Goal: Complete application form: Complete application form

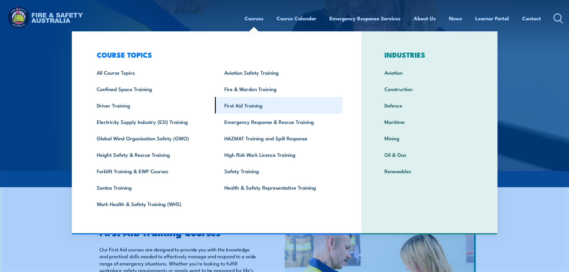
click at [246, 106] on link "First Aid Training" at bounding box center [279, 105] width 128 height 16
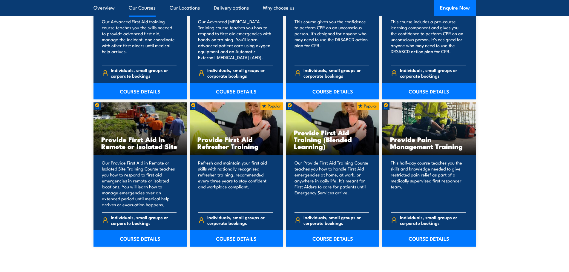
scroll to position [837, 0]
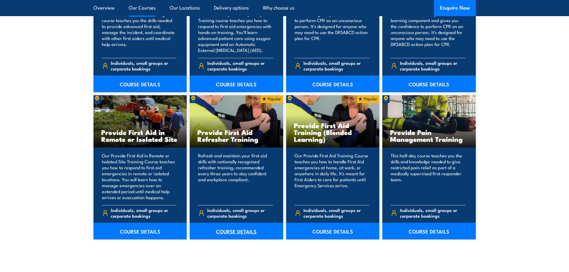
click at [229, 233] on link "COURSE DETAILS" at bounding box center [237, 231] width 94 height 17
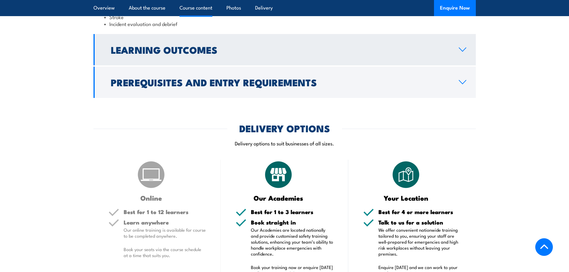
scroll to position [897, 0]
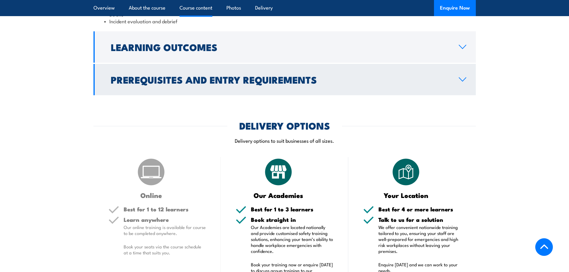
click at [468, 95] on link "Prerequisites and Entry Requirements" at bounding box center [285, 79] width 383 height 31
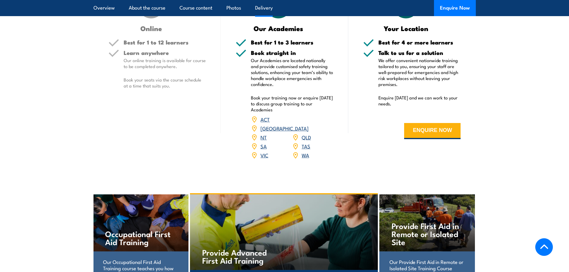
scroll to position [1072, 0]
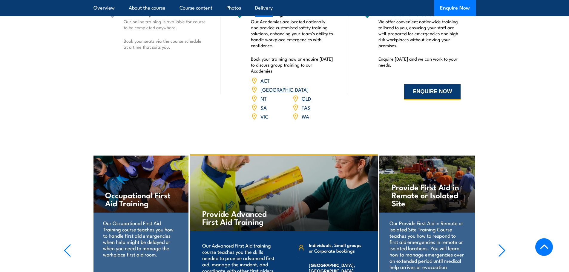
click at [419, 100] on button "ENQUIRE NOW" at bounding box center [432, 92] width 56 height 16
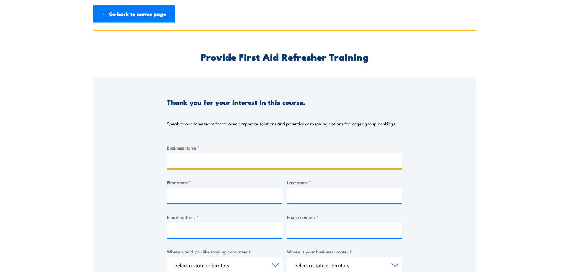
click at [194, 159] on input "Business name *" at bounding box center [284, 161] width 235 height 15
type input "Learning Links"
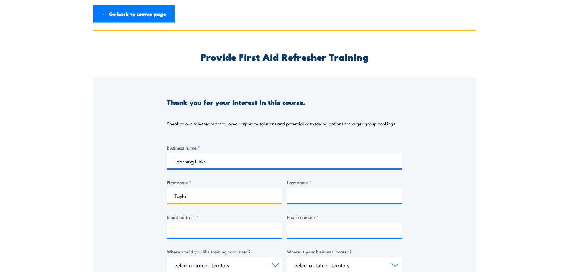
type input "Tayla"
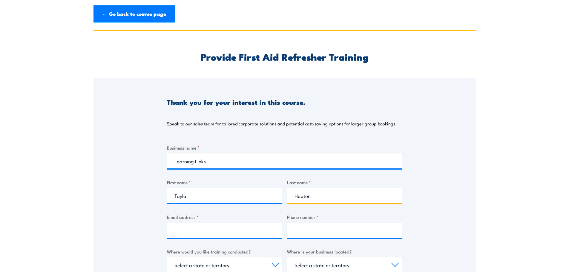
type input "Hupton"
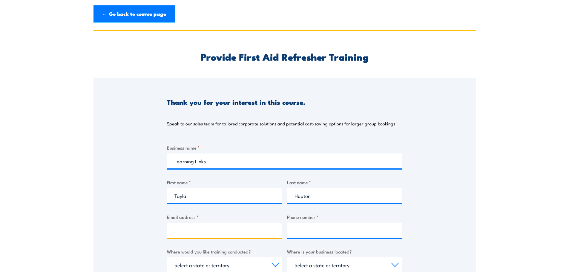
click at [187, 224] on input "Email address *" at bounding box center [224, 230] width 115 height 15
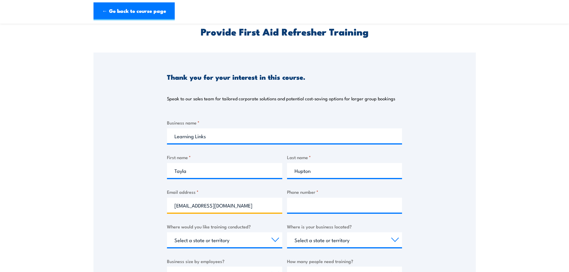
scroll to position [60, 0]
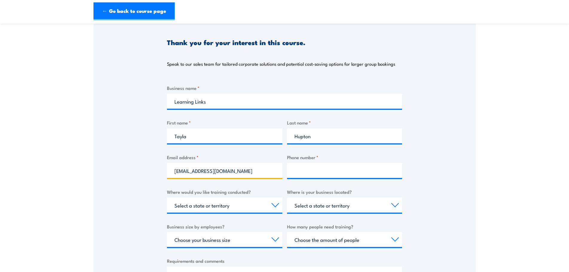
type input "thupton@learninglinks.org.au"
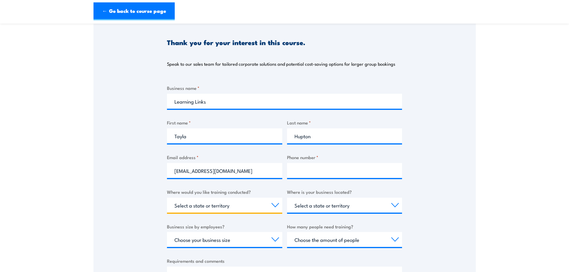
click at [226, 212] on select "Select a state or territory Nationally - multiple locations QLD NSW VIC SA ACT …" at bounding box center [224, 205] width 115 height 15
select select "[GEOGRAPHIC_DATA]"
click at [167, 198] on select "Select a state or territory Nationally - multiple locations QLD NSW VIC SA ACT …" at bounding box center [224, 205] width 115 height 15
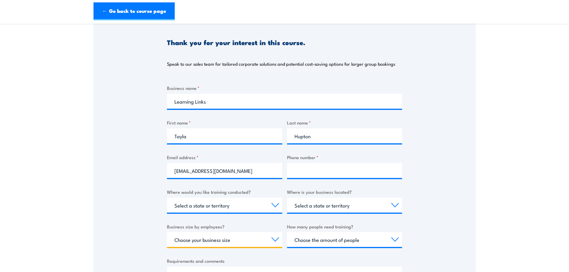
click at [223, 236] on select "Choose your business size 1 to 19 20 to 199 200+" at bounding box center [224, 239] width 115 height 15
select select "200+"
click at [167, 232] on select "Choose your business size 1 to 19 20 to 199 200+" at bounding box center [224, 239] width 115 height 15
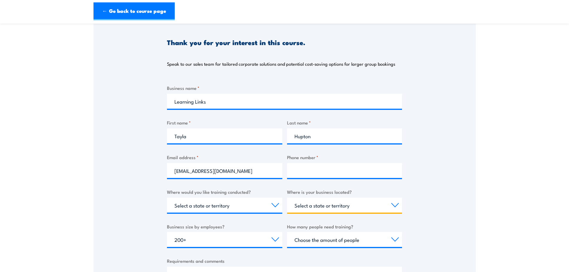
click at [332, 210] on select "Select a state or territory QLD NSW VIC SA ACT WA TAS NT" at bounding box center [344, 205] width 115 height 15
click at [419, 194] on div "Thank you for your interest in this course. Speak to our sales team for tailore…" at bounding box center [285, 167] width 383 height 299
click at [324, 207] on select "Select a state or territory QLD NSW VIC SA ACT WA TAS NT" at bounding box center [344, 205] width 115 height 15
select select "[GEOGRAPHIC_DATA]"
click at [287, 198] on select "Select a state or territory QLD NSW VIC SA ACT WA TAS NT" at bounding box center [344, 205] width 115 height 15
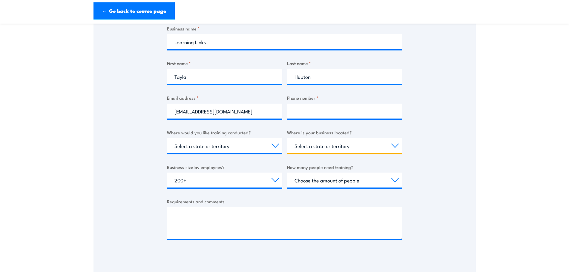
scroll to position [120, 0]
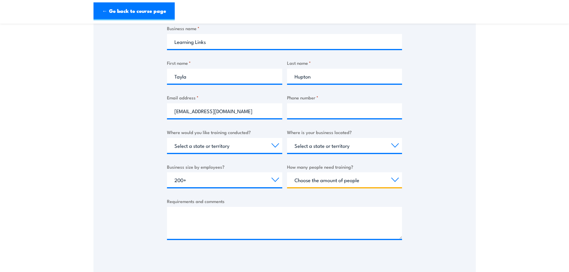
click at [352, 181] on select "Choose the amount of people 1 to 4 5 to 19 20+" at bounding box center [344, 179] width 115 height 15
select select "20+"
click at [287, 172] on select "Choose the amount of people 1 to 4 5 to 19 20+" at bounding box center [344, 179] width 115 height 15
click at [310, 118] on div at bounding box center [344, 110] width 115 height 15
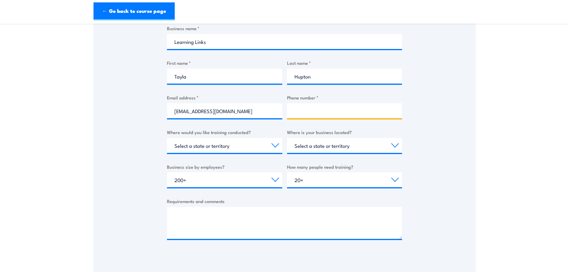
click at [309, 112] on input "Phone number *" at bounding box center [344, 110] width 115 height 15
type input "0406860557"
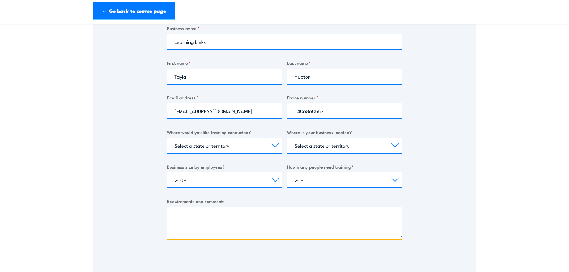
click at [242, 213] on textarea "Requirements and comments" at bounding box center [284, 223] width 235 height 32
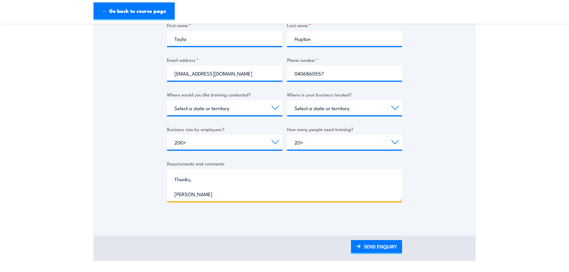
scroll to position [209, 0]
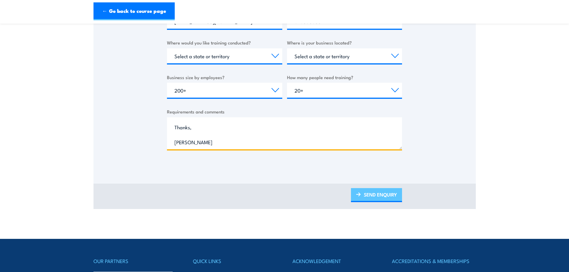
type textarea "Hi, I am from Learning Links we are a NFP in the allied health and education in…"
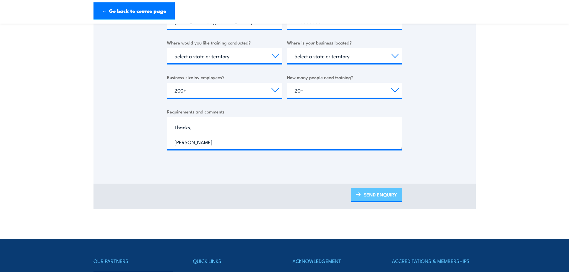
click at [390, 196] on link "SEND ENQUIRY" at bounding box center [376, 195] width 51 height 14
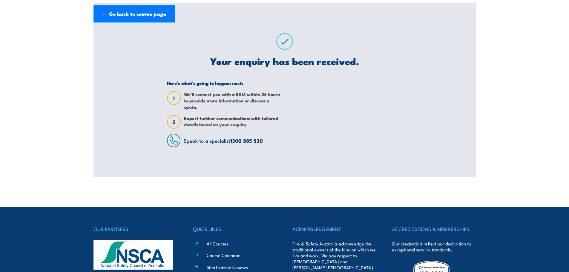
scroll to position [0, 0]
